Goal: Information Seeking & Learning: Learn about a topic

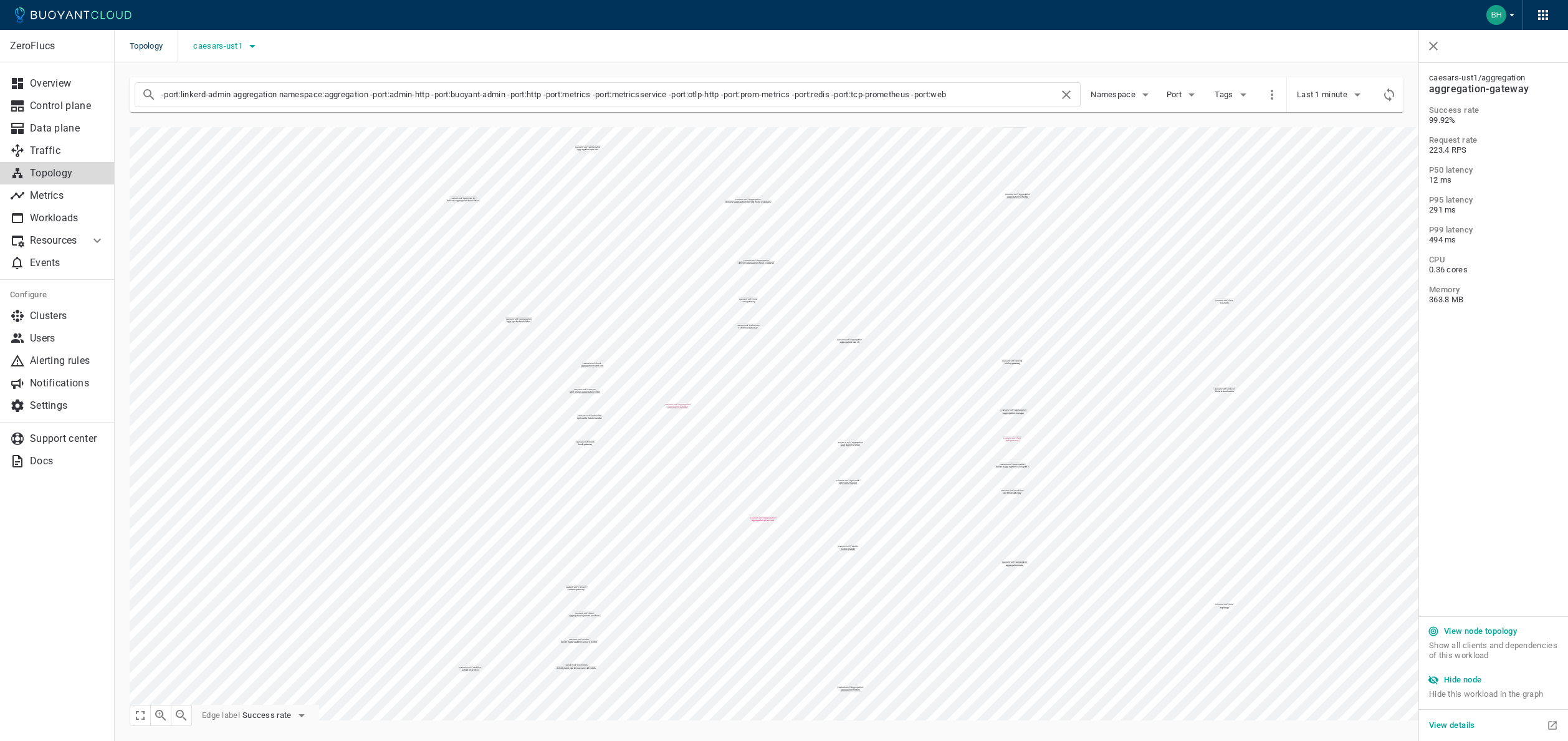
click at [221, 47] on span "caesars-ust1" at bounding box center [219, 46] width 52 height 10
drag, startPoint x: 210, startPoint y: 108, endPoint x: 210, endPoint y: 88, distance: 20.0
click at [210, 108] on input "caesars-ust1" at bounding box center [211, 108] width 15 height 15
checkbox input "false"
click at [210, 82] on input "caesars-usp1" at bounding box center [211, 84] width 15 height 15
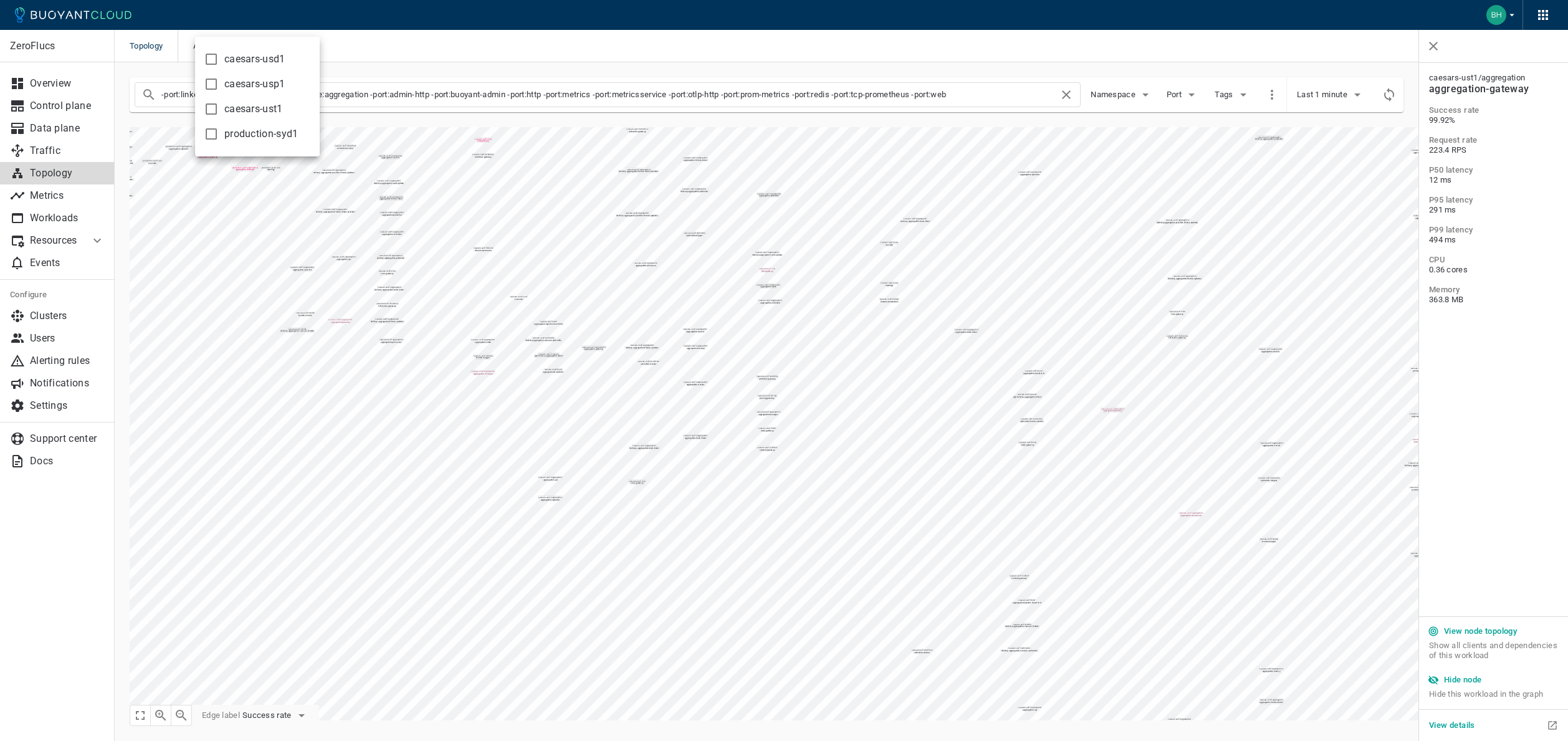
checkbox input "true"
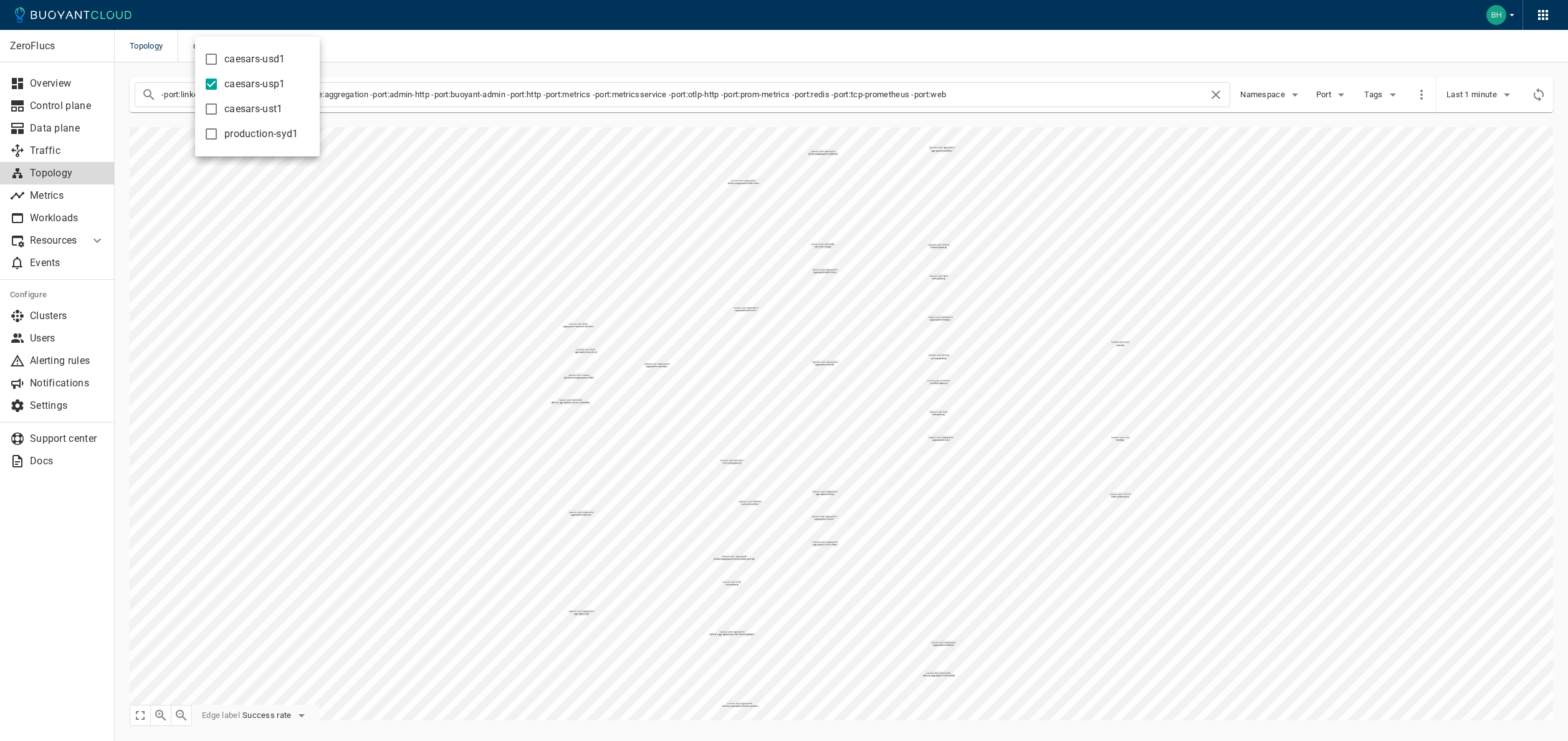
click at [756, 58] on div at bounding box center [784, 370] width 1568 height 741
click at [1274, 96] on span "Namespace" at bounding box center [1264, 94] width 47 height 10
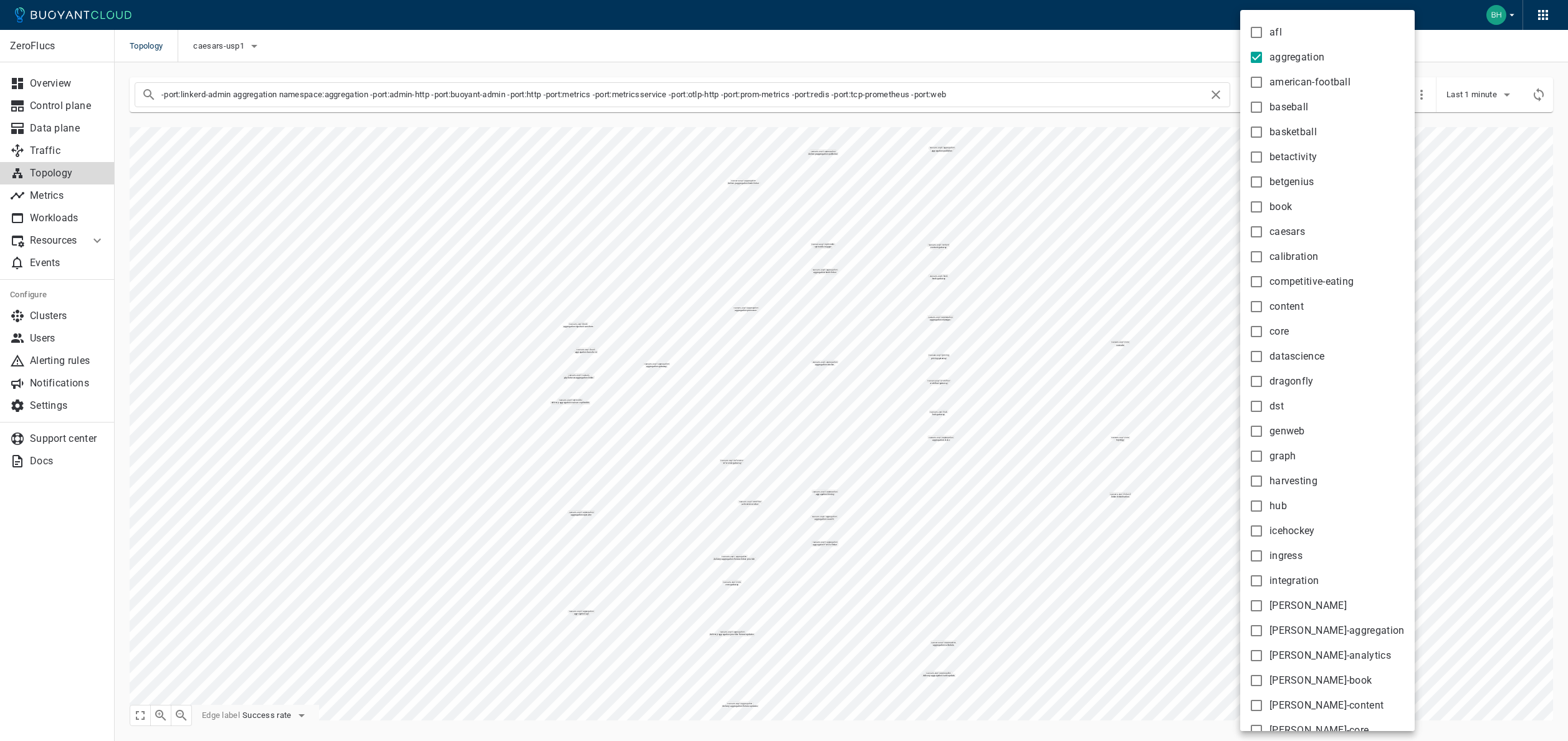
drag, startPoint x: 1259, startPoint y: 54, endPoint x: 1256, endPoint y: 140, distance: 86.1
click at [1259, 54] on input "aggregation" at bounding box center [1256, 57] width 15 height 15
checkbox input "false"
type input "-port:linkerd-admin aggregation -port:admin-http -port:buoyant-admin -port:http…"
click at [1257, 334] on input "core" at bounding box center [1256, 331] width 15 height 15
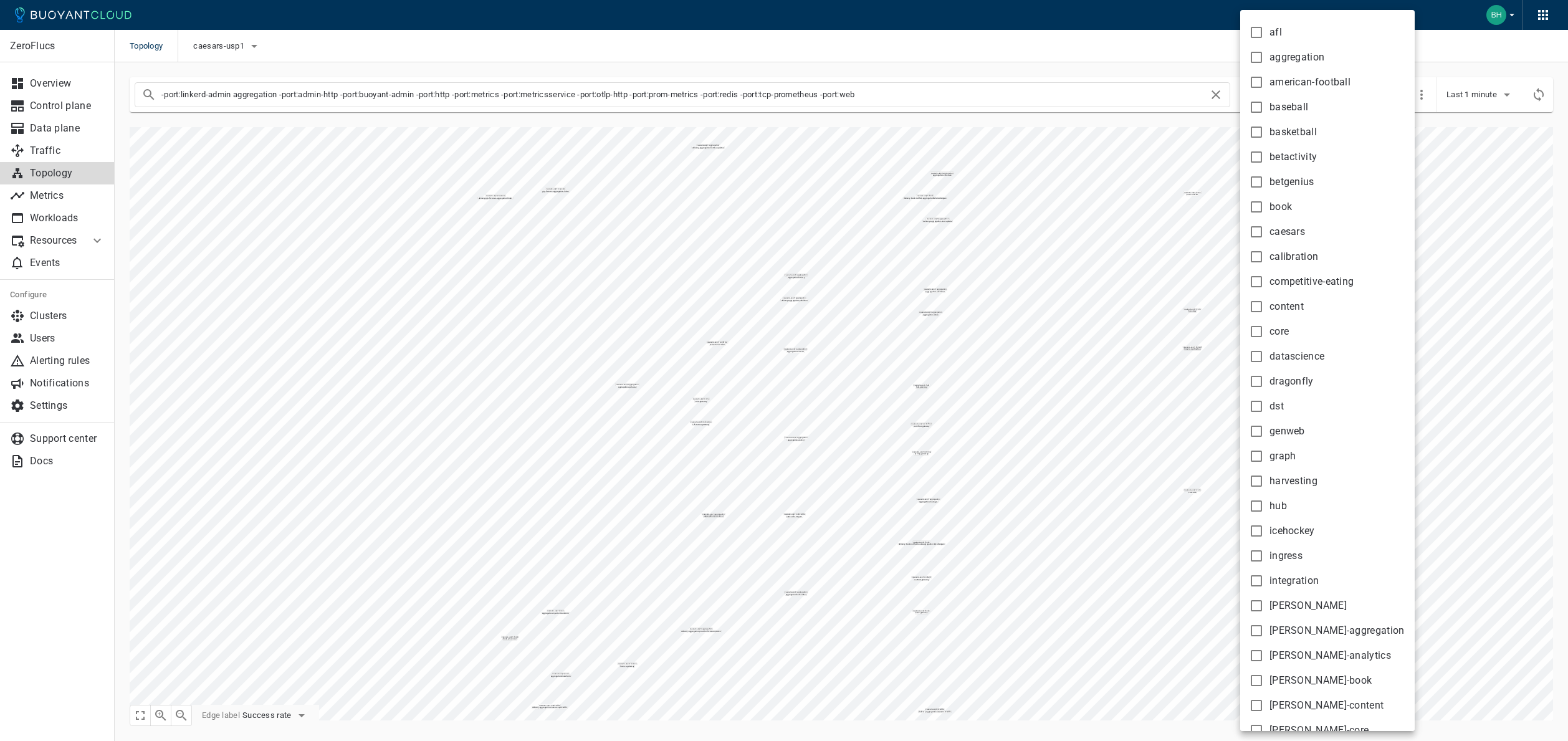
checkbox input "true"
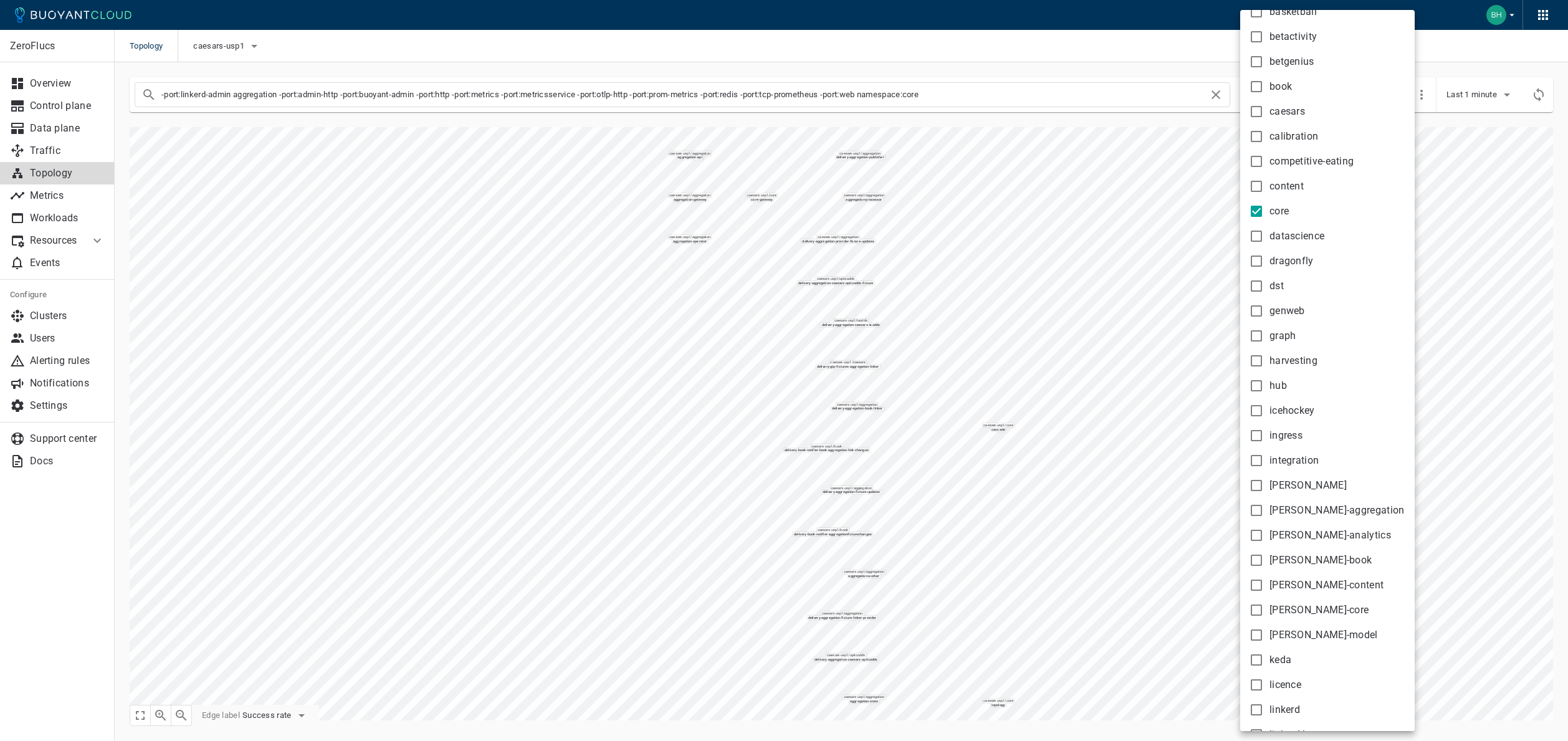
scroll to position [122, 0]
click at [1113, 268] on div at bounding box center [784, 370] width 1568 height 741
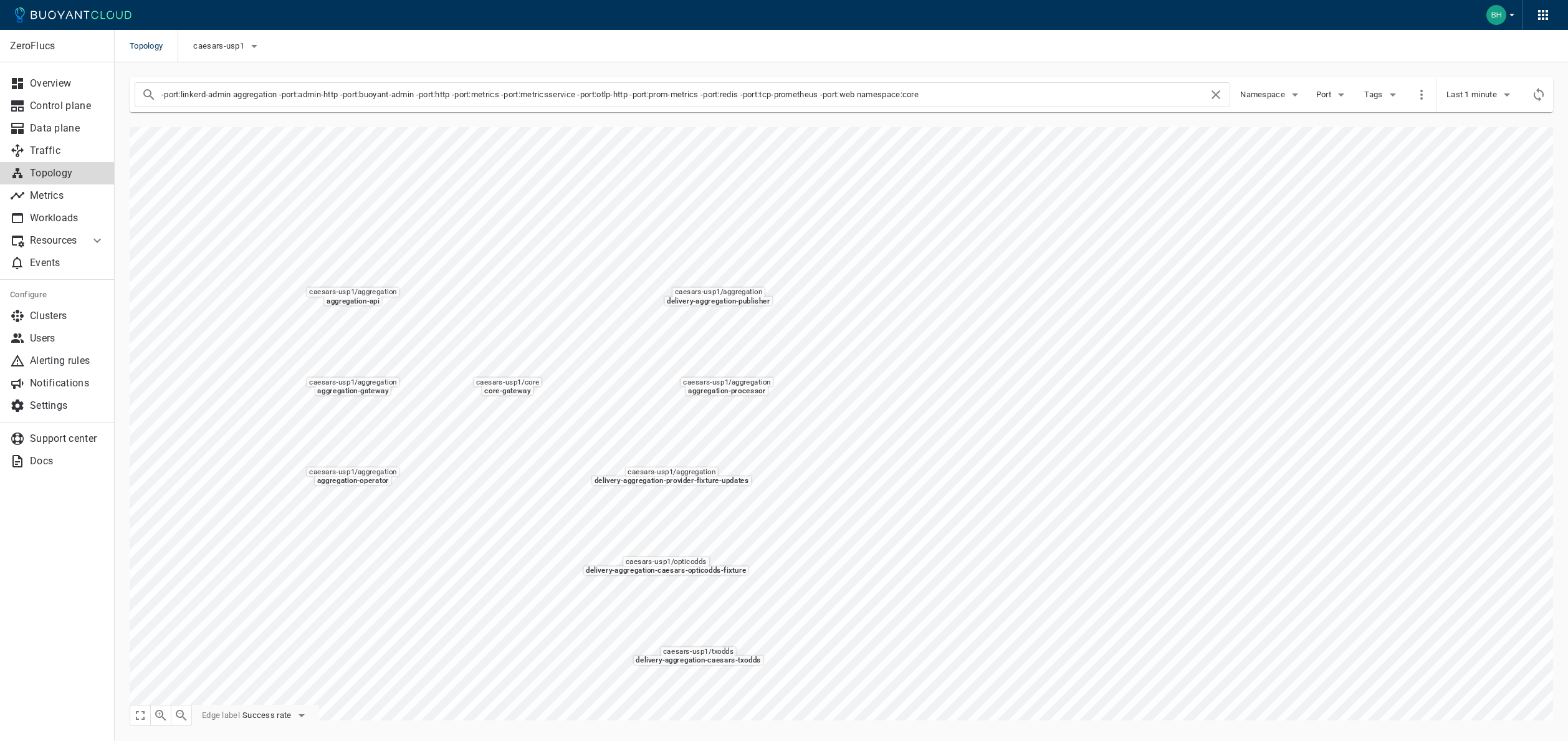
click at [257, 93] on input "-port:linkerd-admin aggregation -port:admin-http -port:buoyant-admin -port:http…" at bounding box center [685, 95] width 1047 height 17
type input "-port:linkerd-admin object -port:admin-http -port:buoyant-admin -port:http -por…"
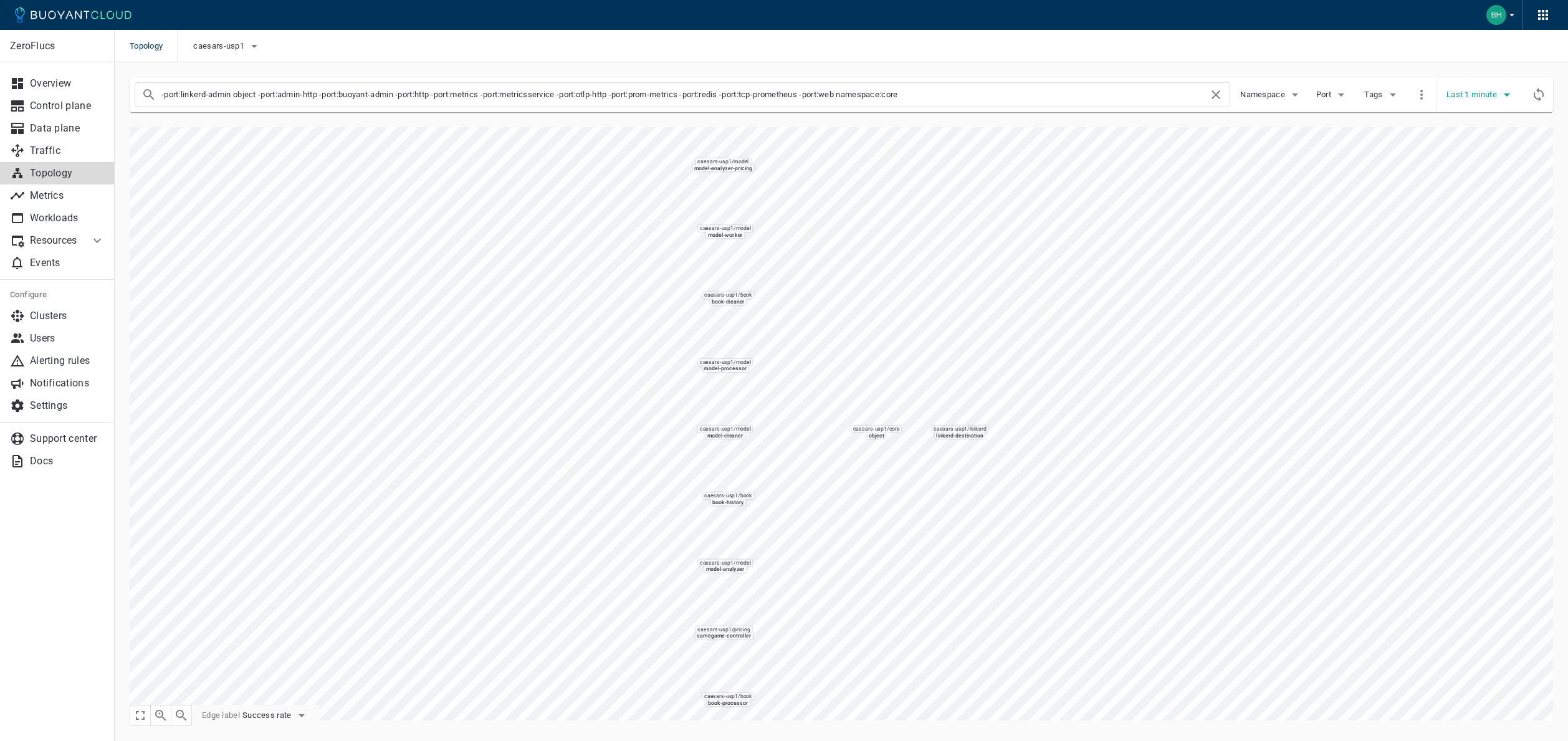
click at [1469, 95] on span "Last 1 minute" at bounding box center [1472, 94] width 53 height 10
click at [1493, 168] on li "Last 1 hour" at bounding box center [1493, 165] width 94 height 23
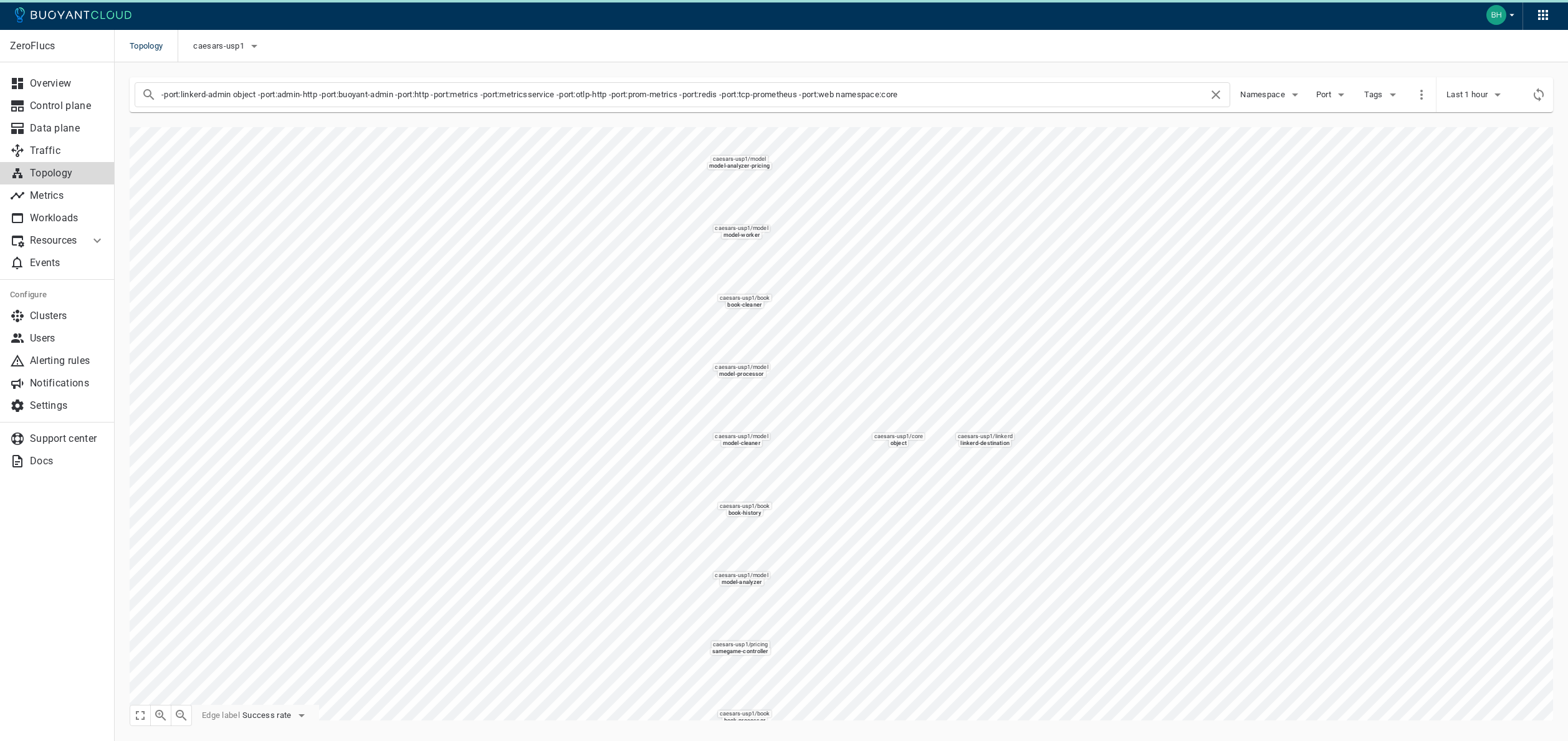
click at [1543, 97] on icon "Refresh metrics" at bounding box center [1539, 94] width 10 height 13
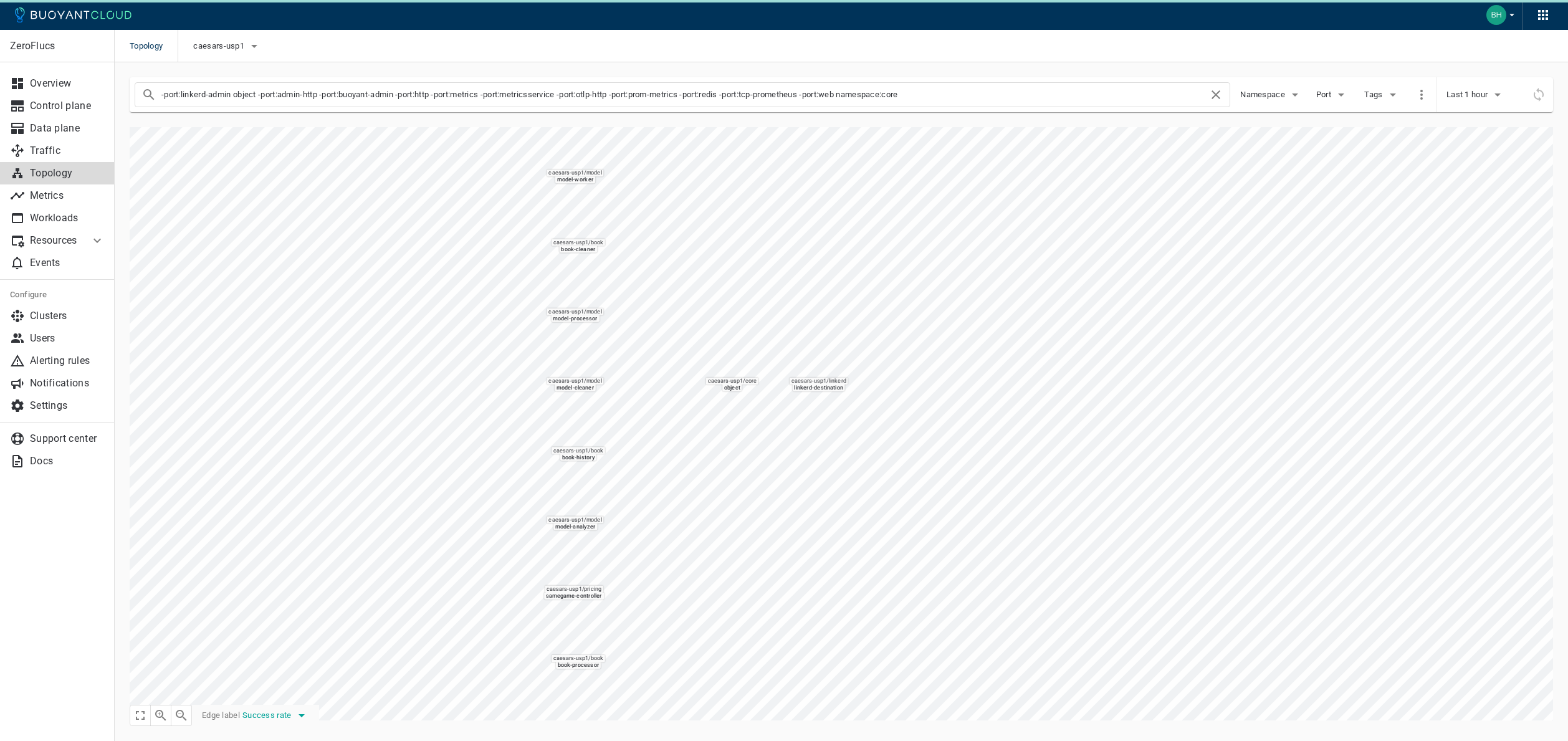
click at [290, 714] on span "Success rate" at bounding box center [269, 715] width 52 height 10
click at [314, 686] on li "Request rate" at bounding box center [293, 692] width 100 height 23
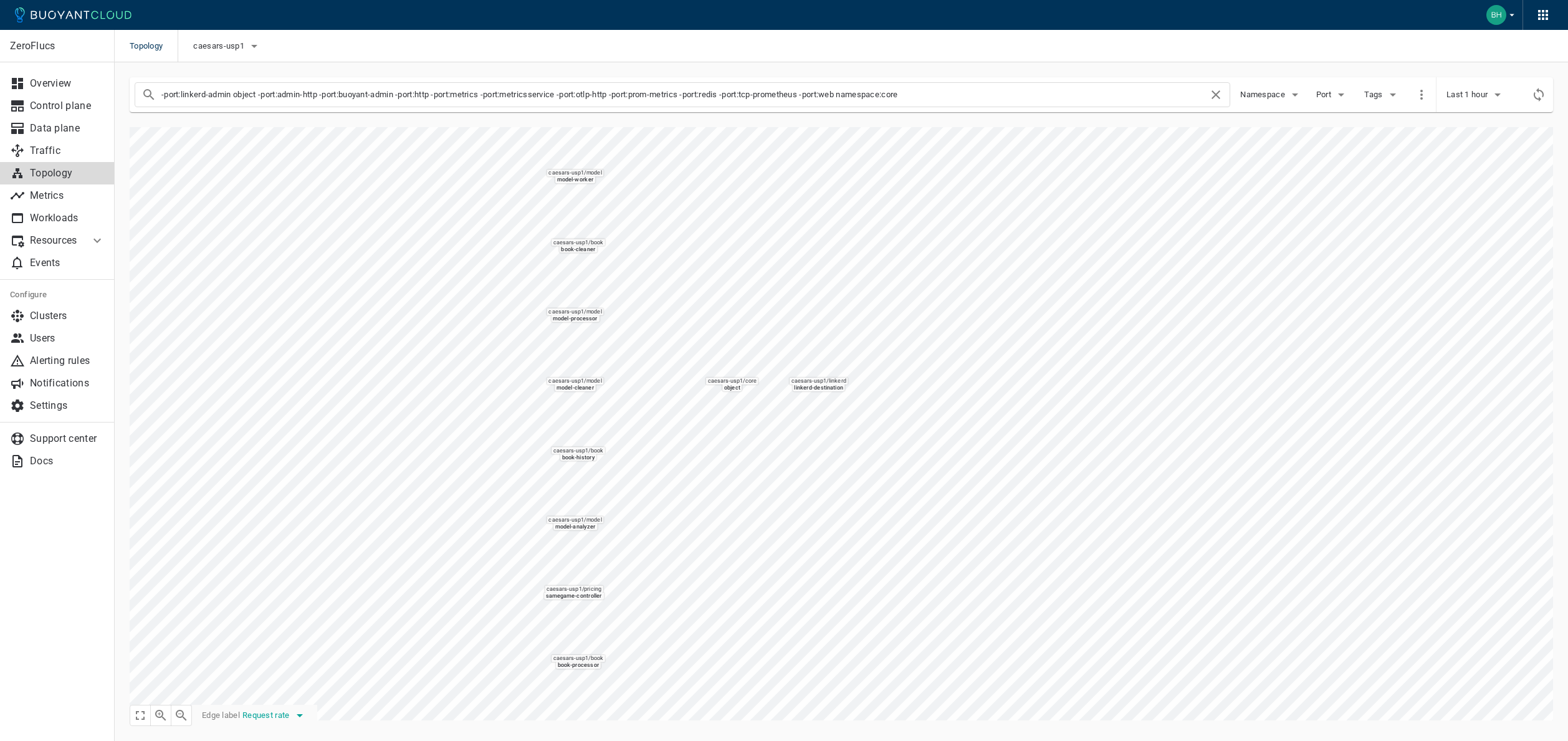
click at [289, 719] on span "Request rate" at bounding box center [268, 715] width 50 height 10
click at [283, 670] on li "Success rate" at bounding box center [293, 670] width 100 height 23
